Goal: Task Accomplishment & Management: Complete application form

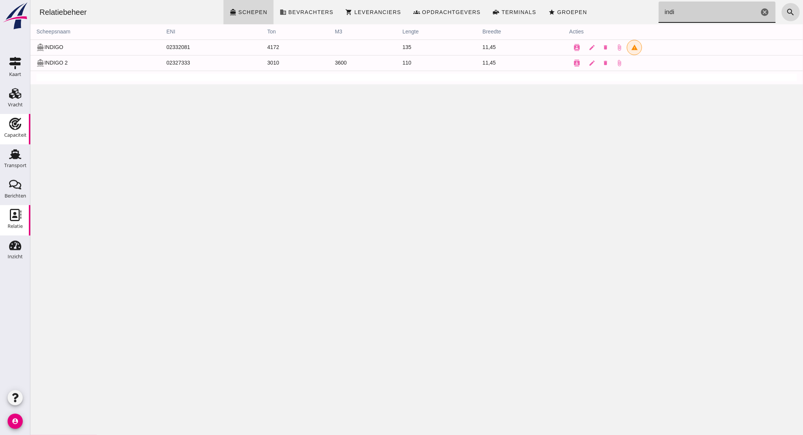
click at [23, 125] on div "Capaciteit" at bounding box center [15, 124] width 18 height 12
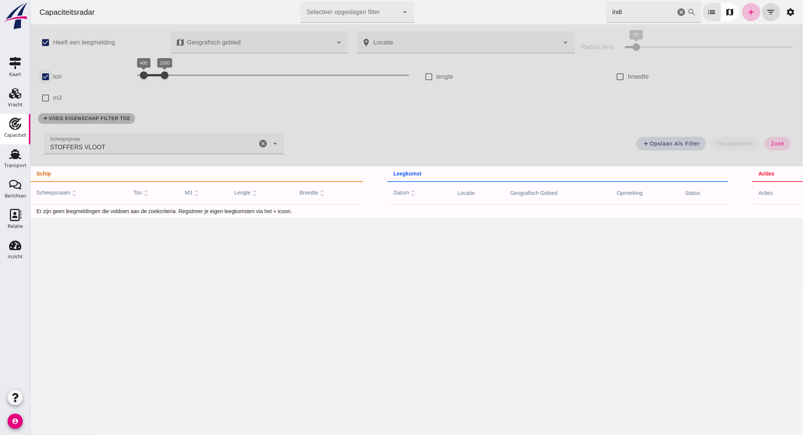
click at [46, 80] on input "ton" at bounding box center [45, 76] width 15 height 15
checkbox input "false"
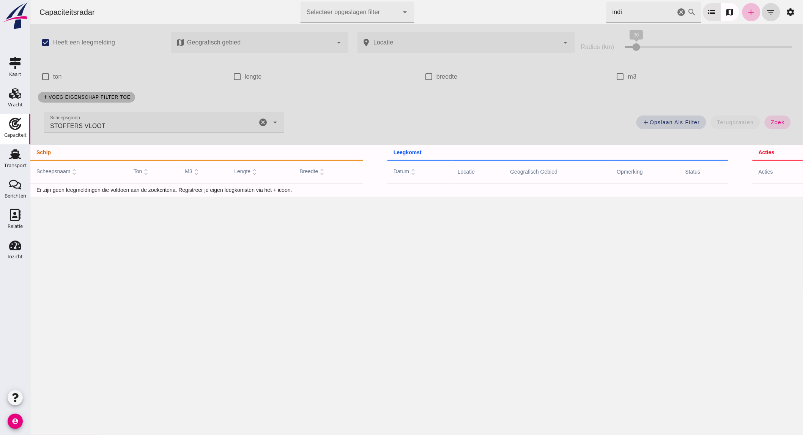
click at [258, 121] on icon "cancel" at bounding box center [262, 122] width 9 height 9
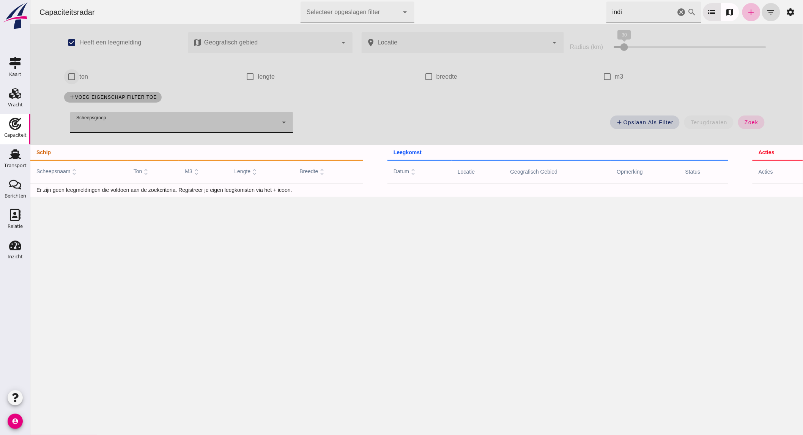
click at [66, 75] on input "ton" at bounding box center [71, 76] width 15 height 15
checkbox input "true"
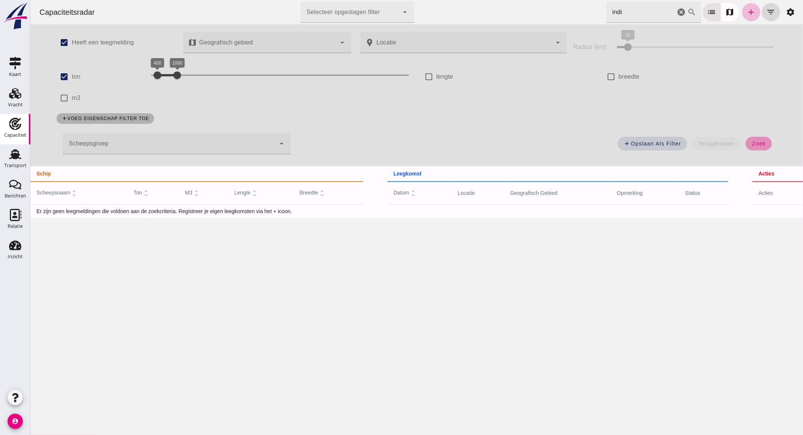
click at [756, 142] on span "zoek" at bounding box center [759, 143] width 14 height 6
click at [677, 9] on icon "cancel" at bounding box center [681, 12] width 9 height 9
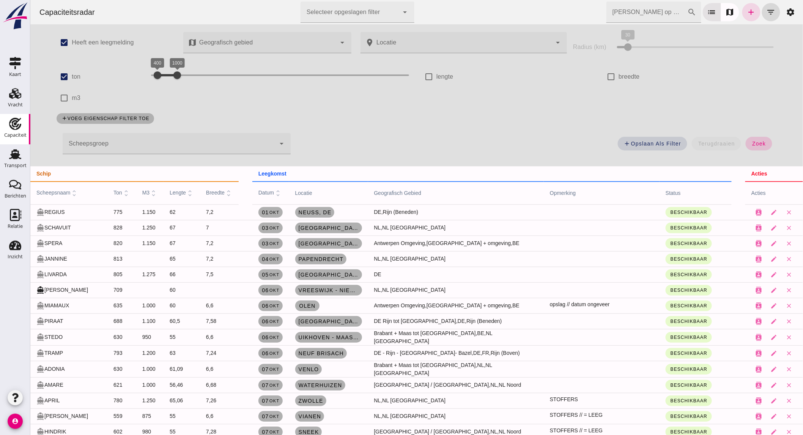
click at [753, 141] on span "zoek" at bounding box center [759, 143] width 14 height 6
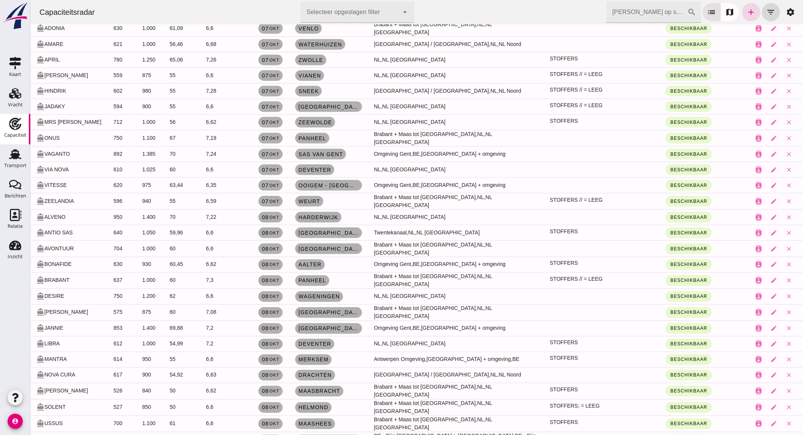
scroll to position [341, 0]
click at [640, 4] on input "[PERSON_NAME] op scheepsnaam" at bounding box center [646, 12] width 81 height 21
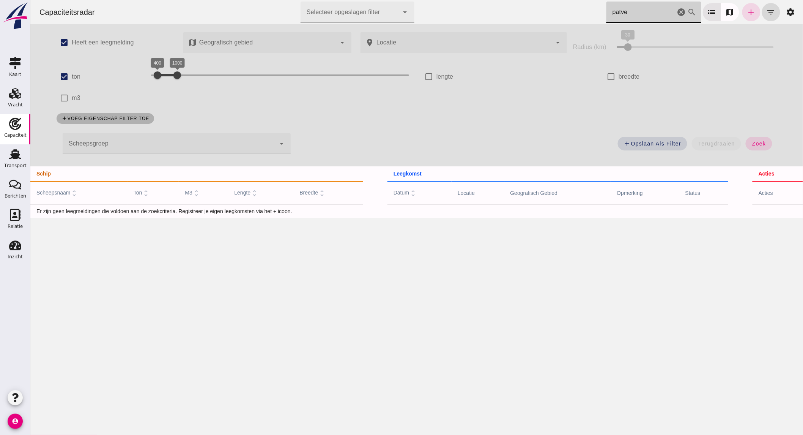
scroll to position [0, 0]
type input "patve"
click at [677, 11] on icon "cancel" at bounding box center [681, 12] width 9 height 9
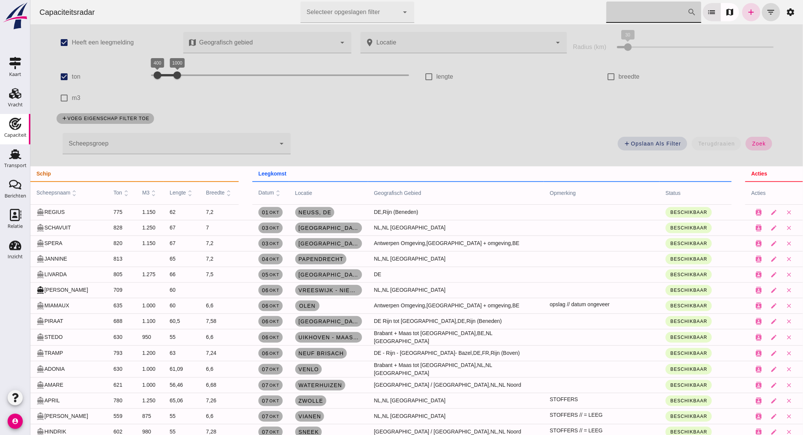
click at [764, 145] on button "zoek" at bounding box center [758, 144] width 26 height 14
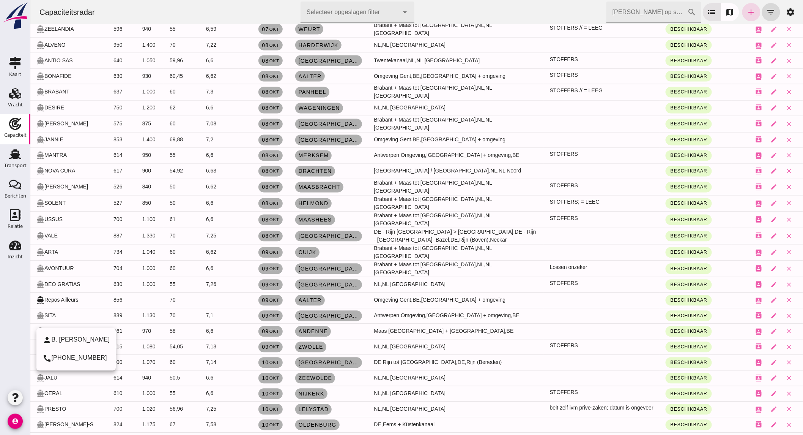
scroll to position [529, 0]
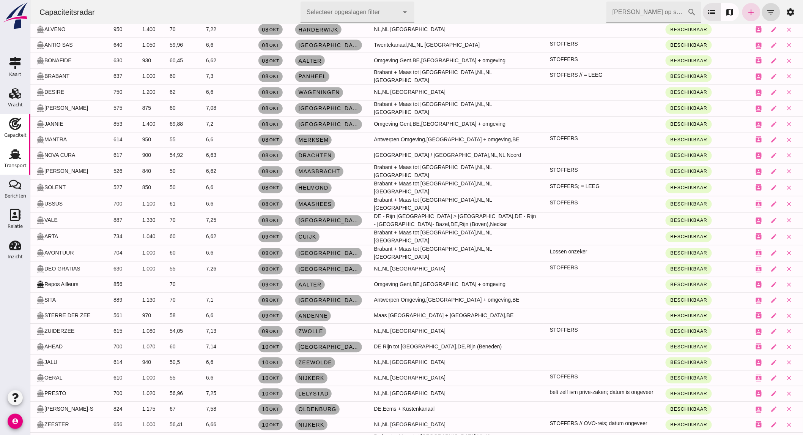
click at [24, 148] on div "Transport" at bounding box center [15, 154] width 18 height 12
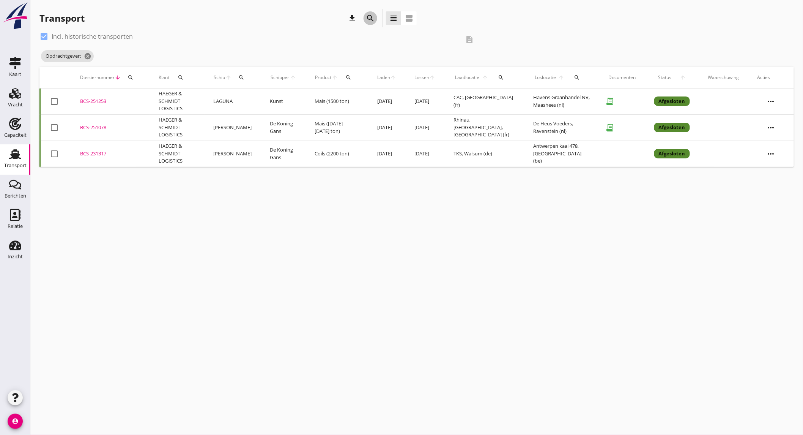
click at [368, 20] on icon "search" at bounding box center [370, 18] width 9 height 9
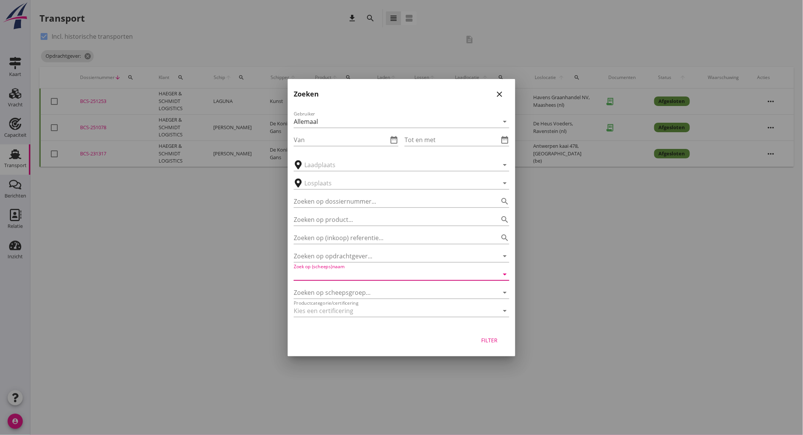
click at [373, 276] on input "Zoek op (scheeps)naam" at bounding box center [391, 274] width 194 height 12
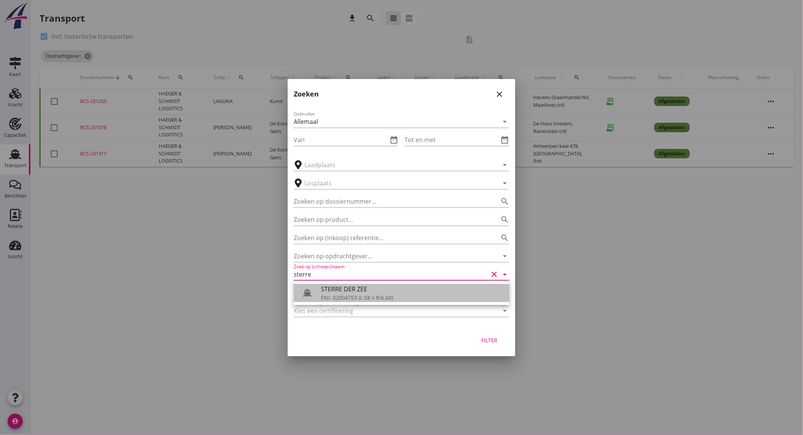
click at [373, 300] on div "ENI: 02004753 (L:58 x B:6.60)" at bounding box center [412, 297] width 182 height 8
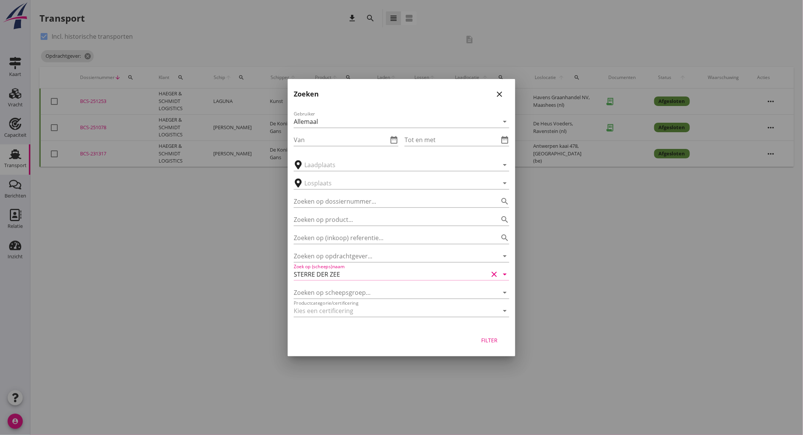
click at [484, 337] on div "Filter" at bounding box center [489, 340] width 21 height 8
type input "STERRE DER ZEE"
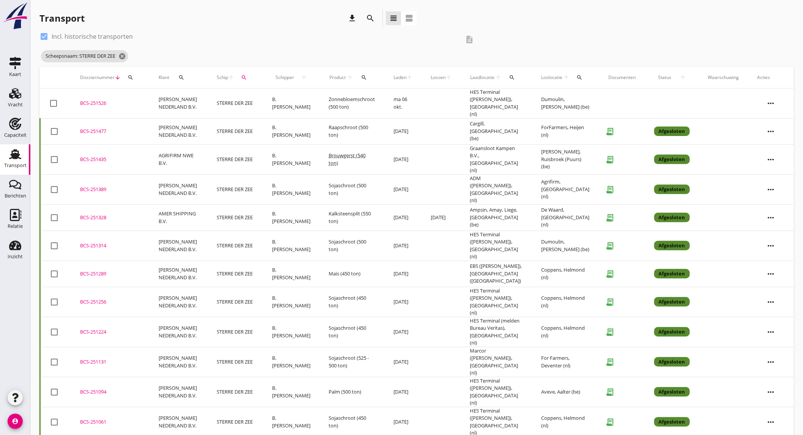
click at [214, 90] on td "STERRE DER ZEE" at bounding box center [235, 103] width 55 height 30
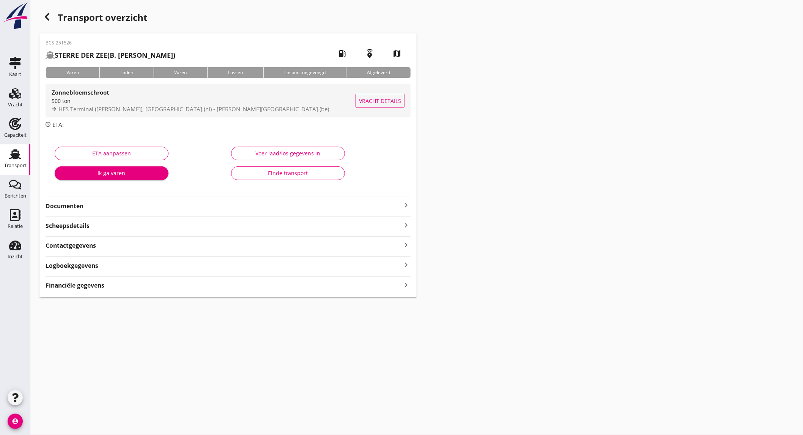
click at [200, 98] on div "500 ton" at bounding box center [204, 101] width 304 height 8
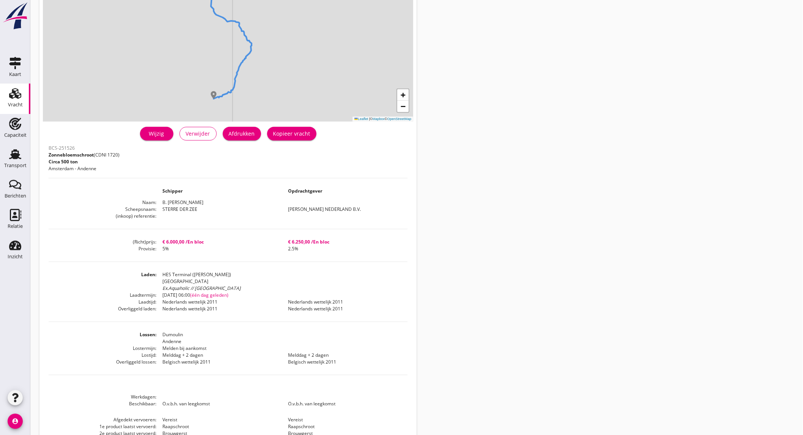
scroll to position [85, 0]
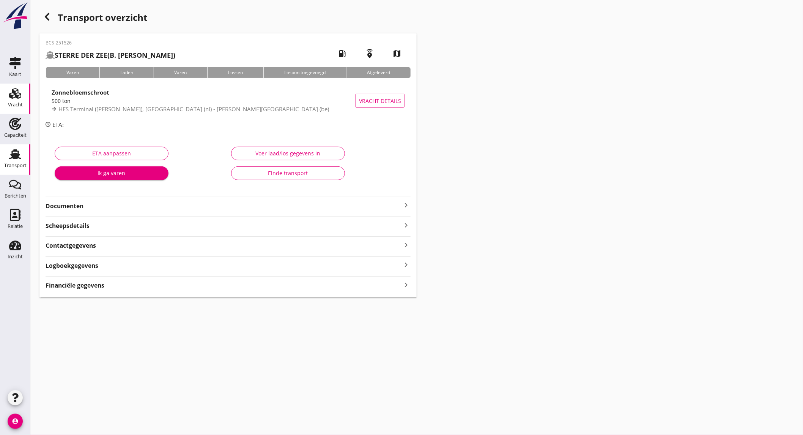
click at [11, 99] on icon "Vracht" at bounding box center [15, 93] width 12 height 12
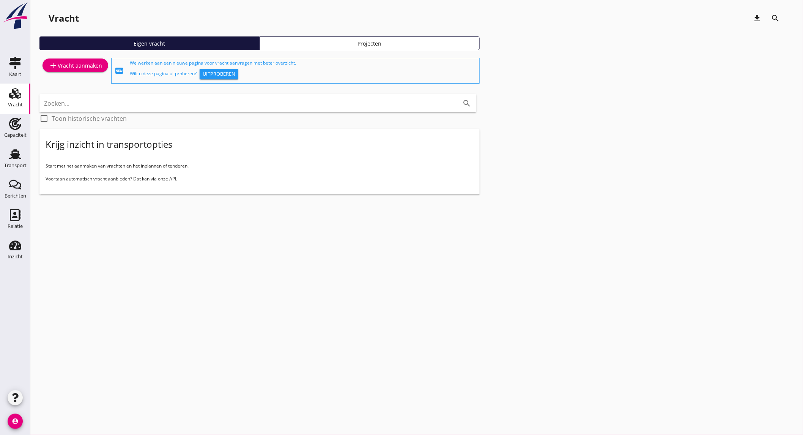
click at [66, 64] on div "add Vracht aanmaken" at bounding box center [76, 65] width 54 height 9
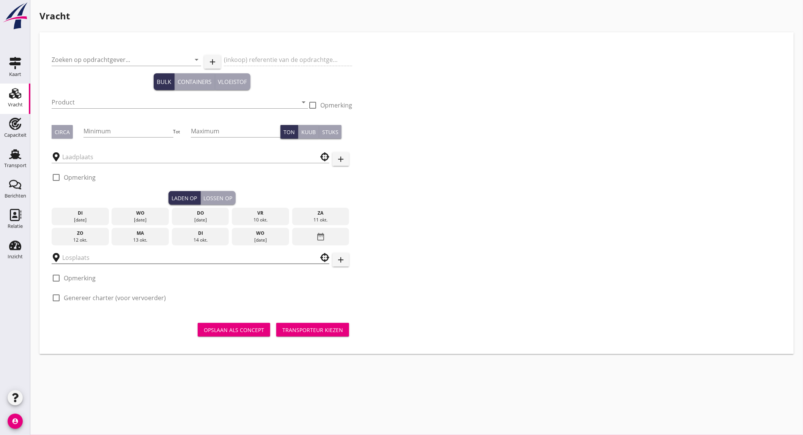
click at [92, 258] on input "text" at bounding box center [185, 257] width 246 height 12
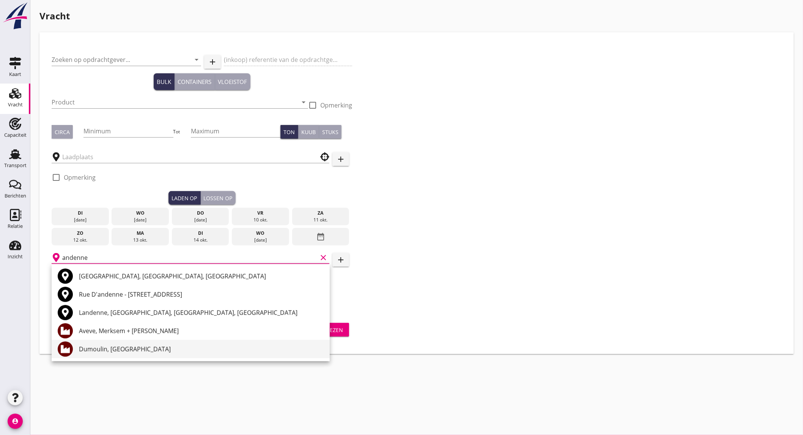
click at [173, 348] on div "Dumoulin, [GEOGRAPHIC_DATA]" at bounding box center [201, 348] width 245 height 9
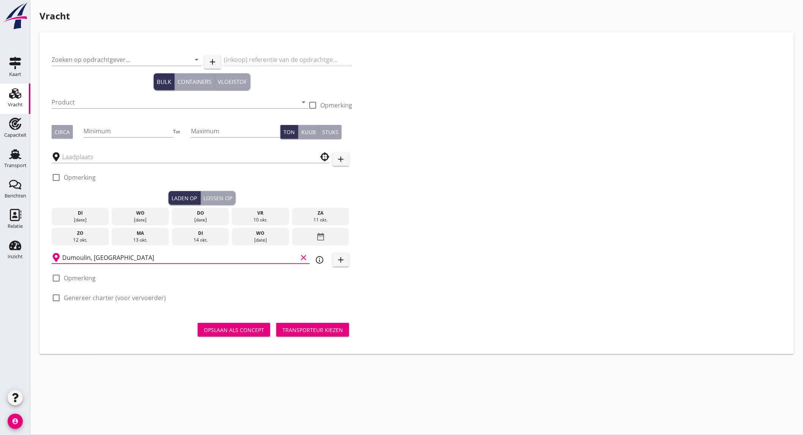
type input "Dumoulin, [GEOGRAPHIC_DATA]"
click at [321, 257] on icon "info_outline" at bounding box center [319, 259] width 9 height 9
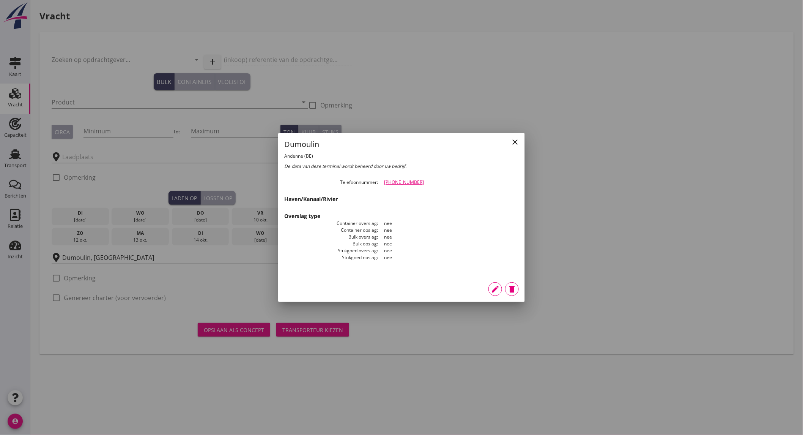
click at [33, 137] on div at bounding box center [401, 217] width 803 height 435
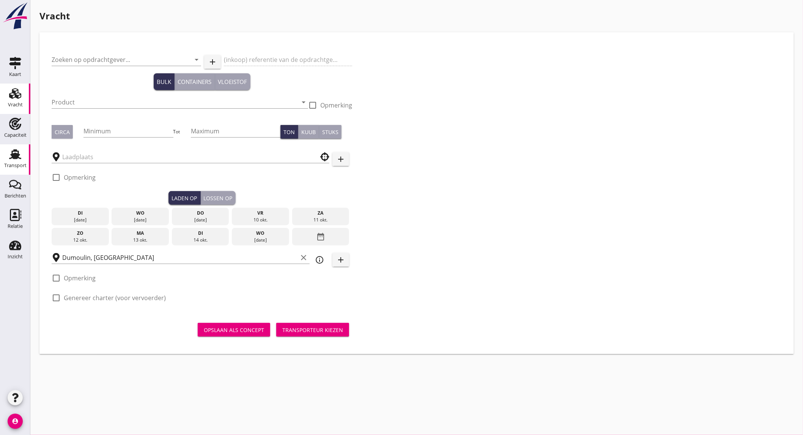
click at [17, 162] on div "Transport" at bounding box center [15, 165] width 22 height 11
